Goal: Navigation & Orientation: Find specific page/section

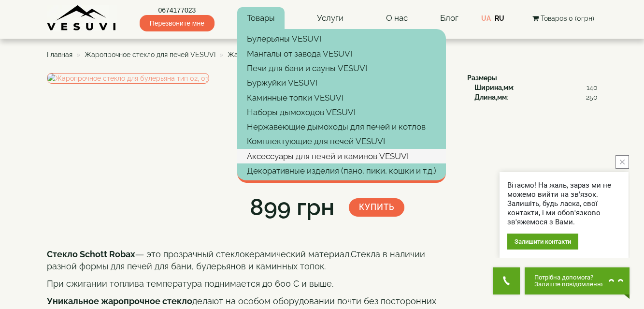
click at [272, 157] on link "Аксессуары для печей и каминов VESUVI" at bounding box center [341, 156] width 209 height 14
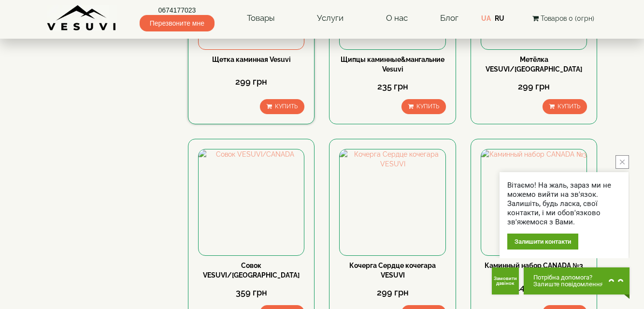
scroll to position [725, 0]
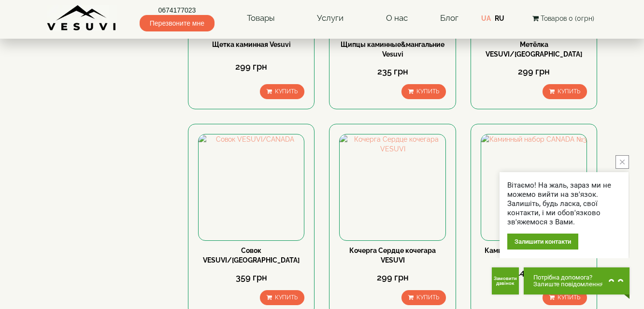
click at [624, 160] on icon "close button" at bounding box center [622, 161] width 5 height 5
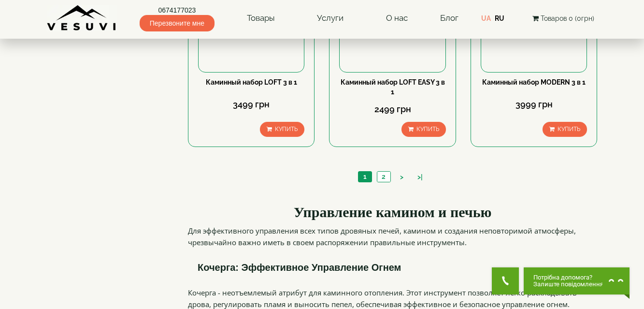
scroll to position [1159, 0]
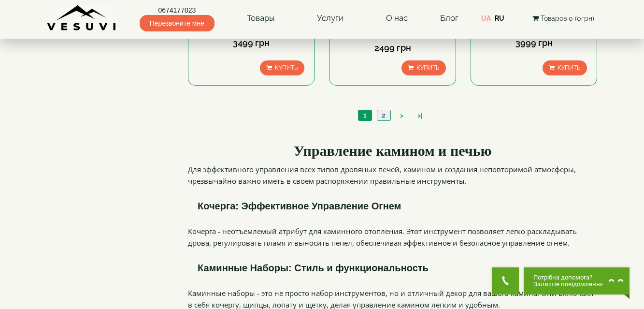
click at [383, 110] on link "2" at bounding box center [384, 115] width 14 height 10
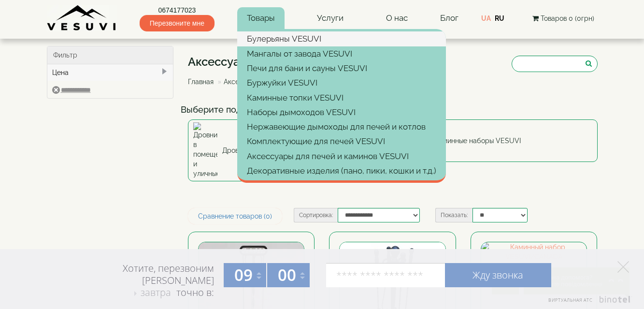
click at [270, 36] on link "Булерьяны VESUVI" at bounding box center [341, 38] width 209 height 14
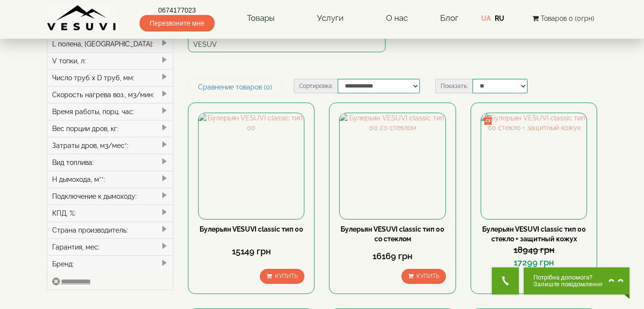
scroll to position [48, 0]
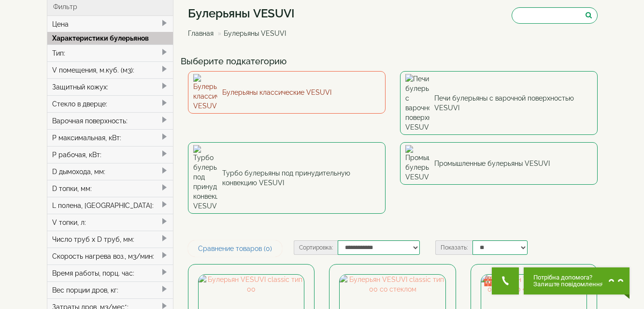
click at [257, 86] on link "Булерьяны классические VESUVI" at bounding box center [287, 92] width 198 height 43
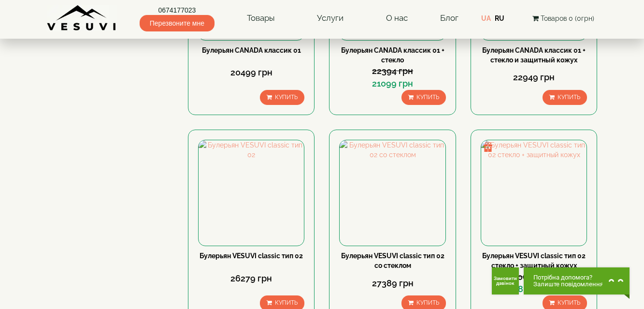
scroll to position [821, 0]
